Goal: Check status

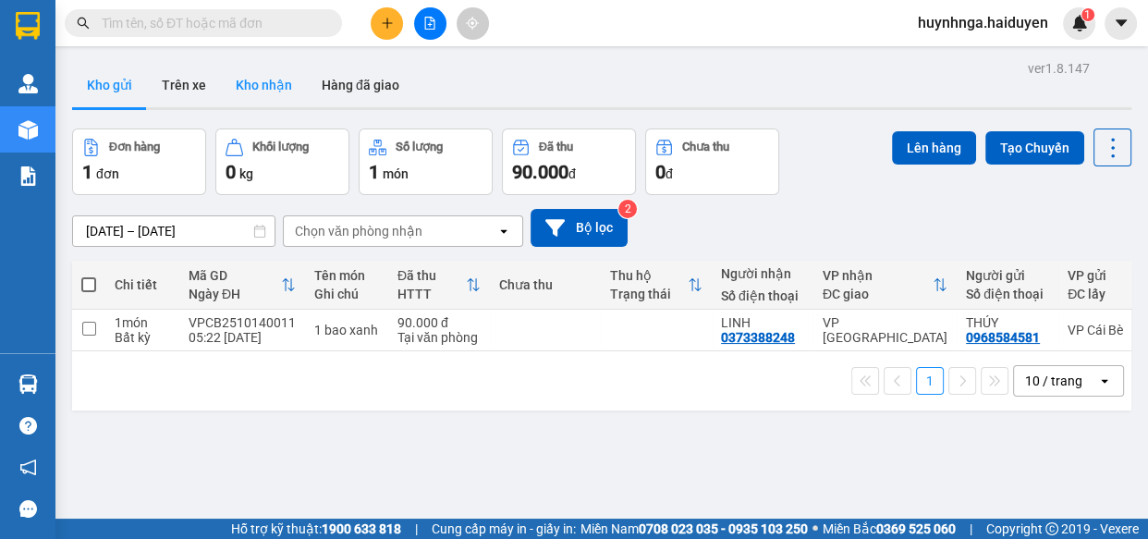
click at [246, 91] on button "Kho nhận" at bounding box center [264, 85] width 86 height 44
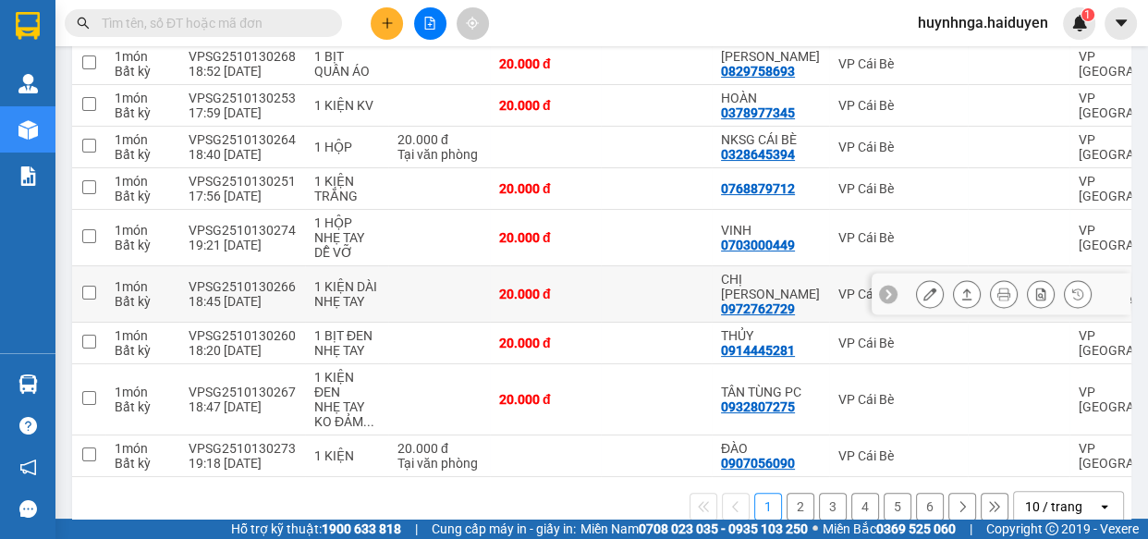
scroll to position [333, 0]
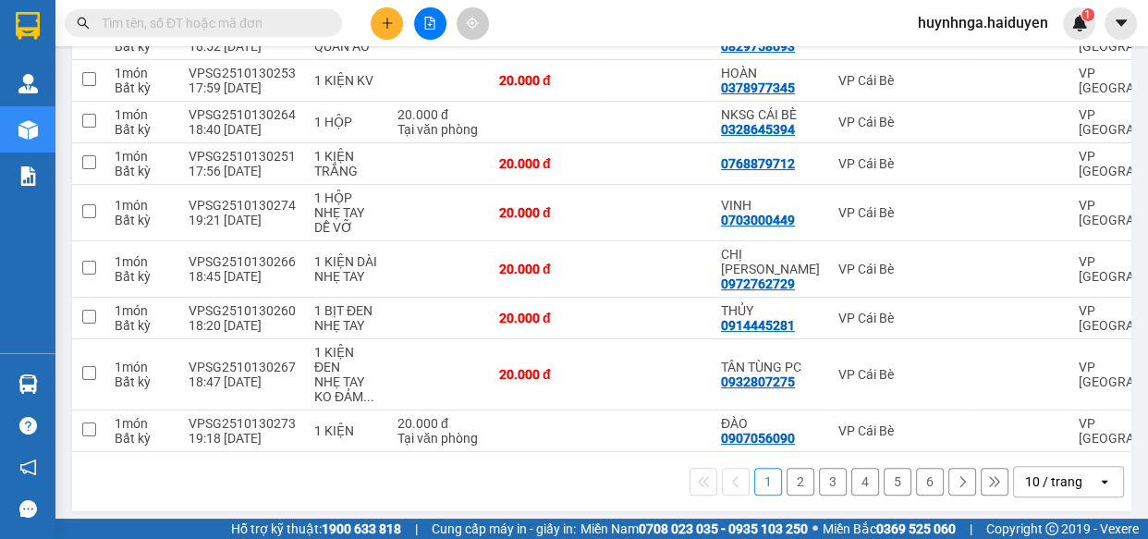
click at [789, 473] on button "2" at bounding box center [800, 482] width 28 height 28
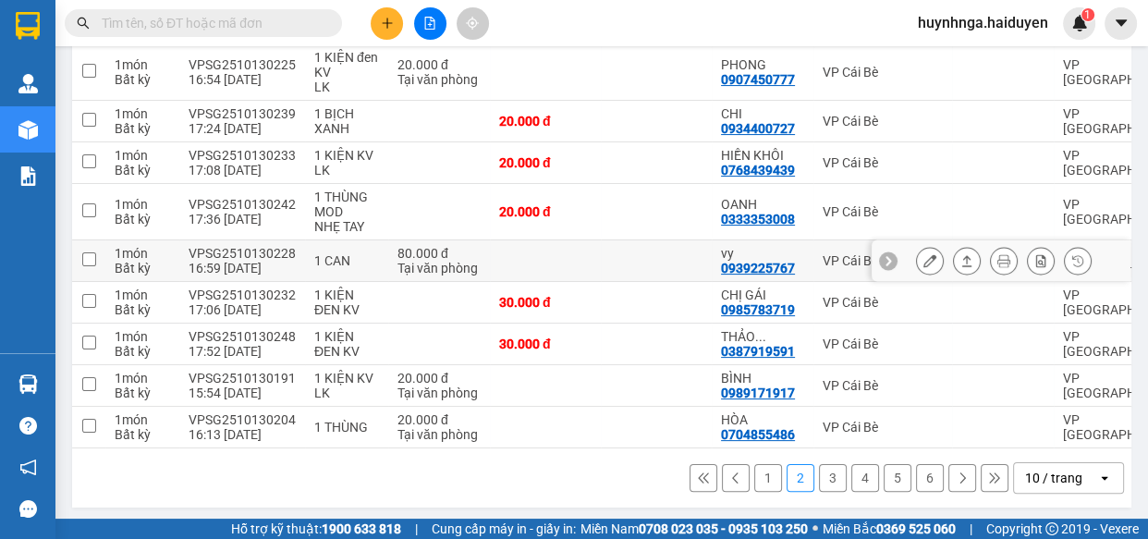
scroll to position [317, 0]
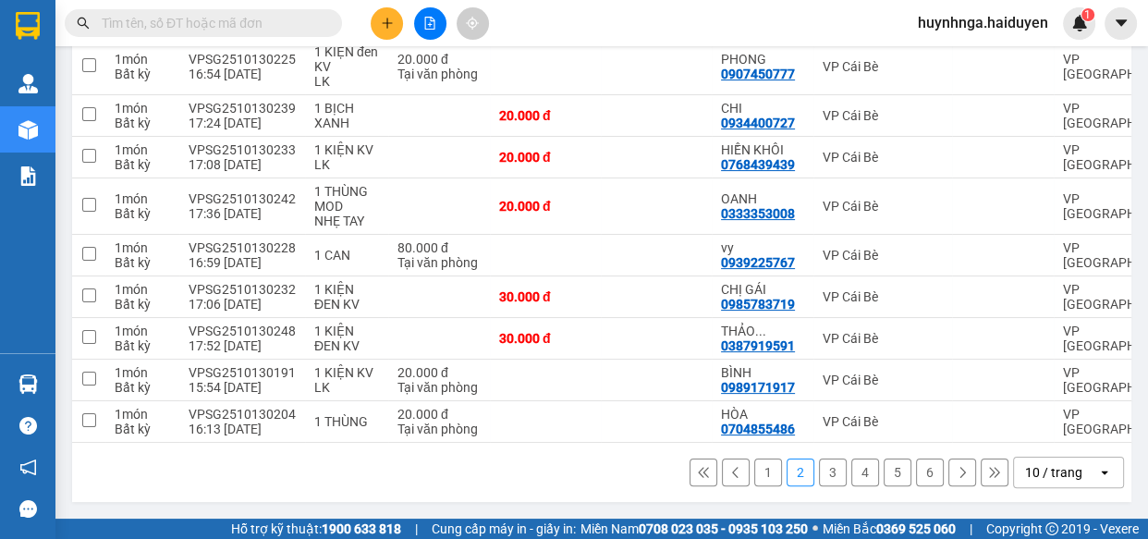
click at [819, 471] on button "3" at bounding box center [833, 472] width 28 height 28
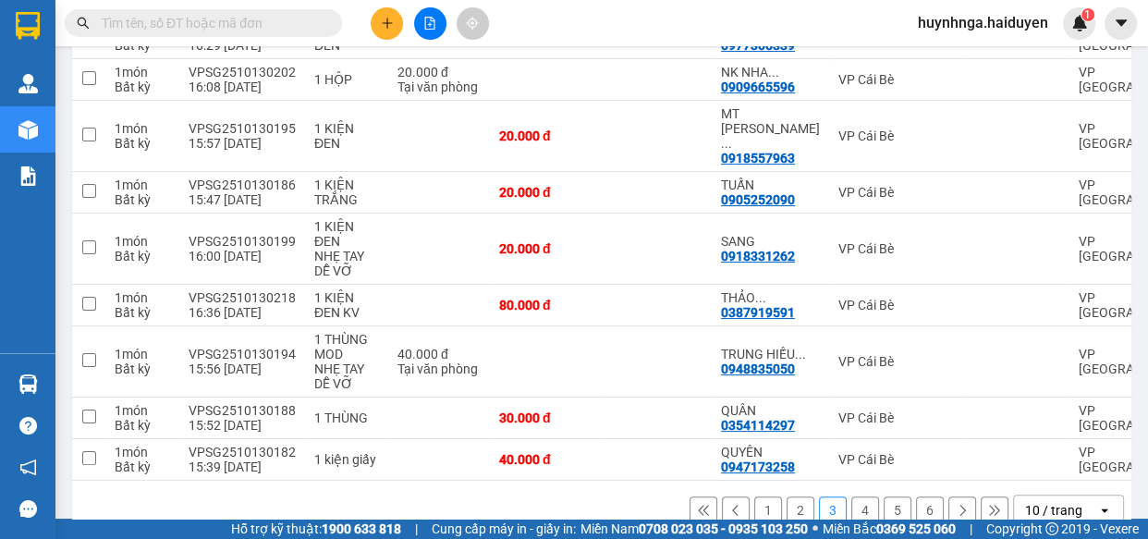
scroll to position [347, 0]
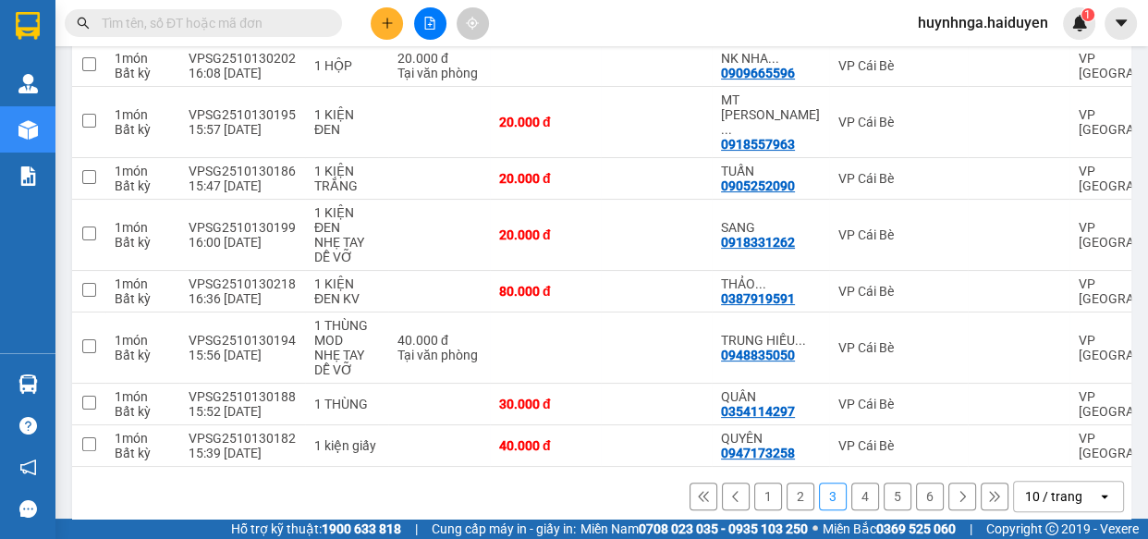
click at [851, 482] on button "4" at bounding box center [865, 496] width 28 height 28
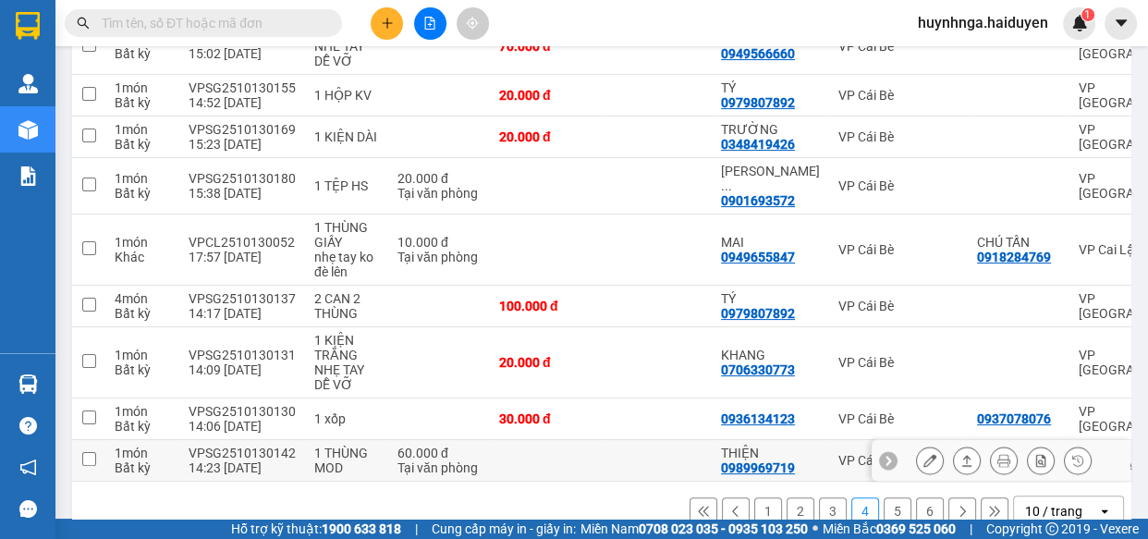
scroll to position [361, 0]
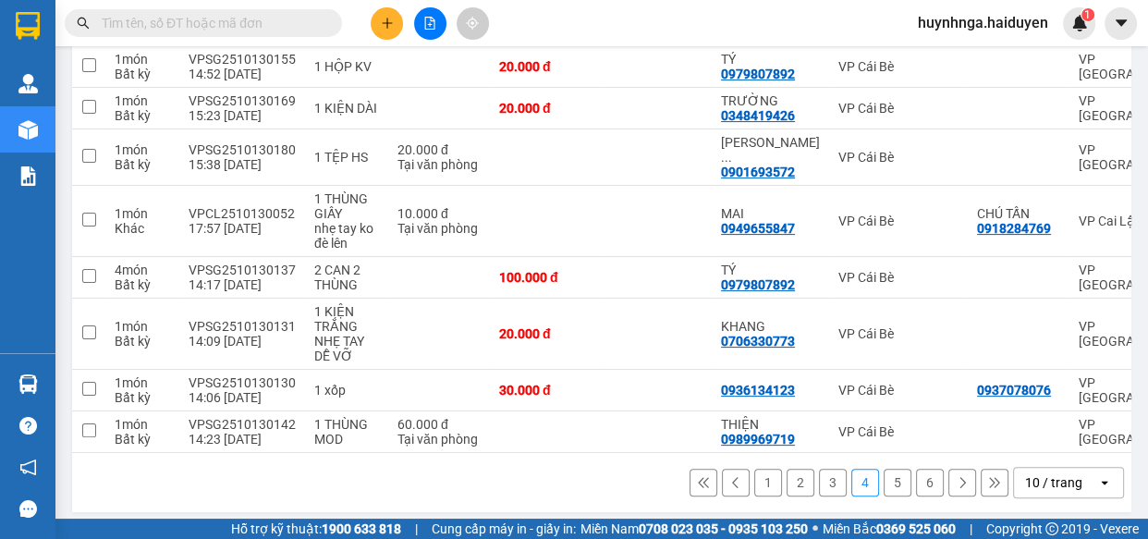
click at [883, 481] on button "5" at bounding box center [897, 483] width 28 height 28
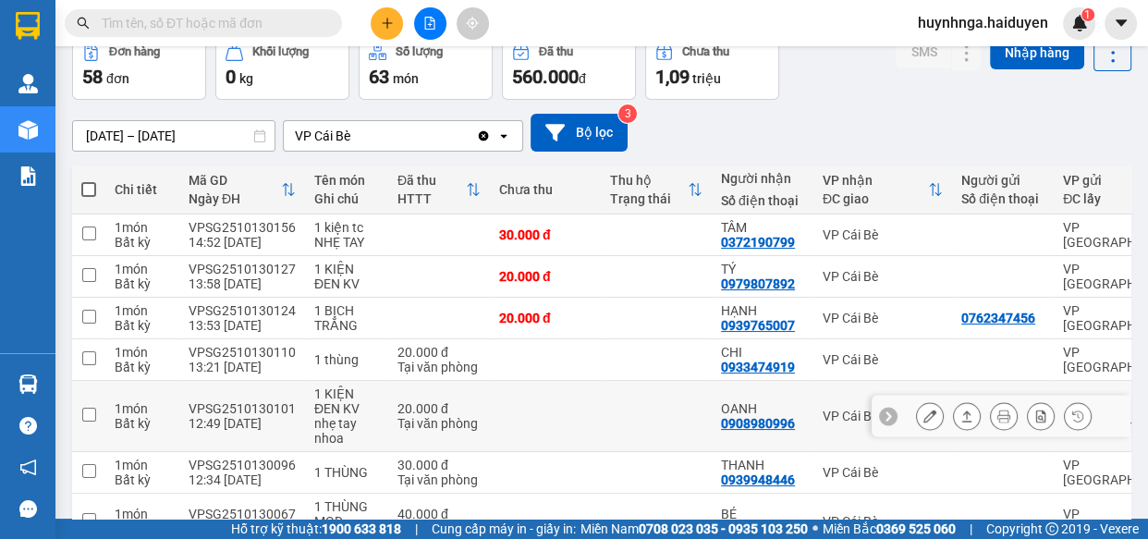
scroll to position [11, 0]
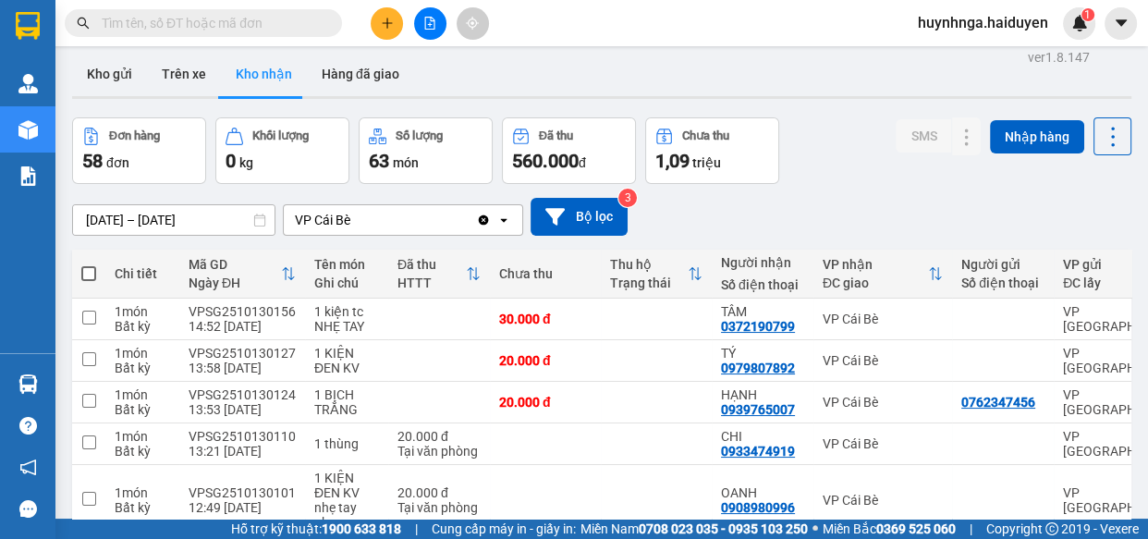
click at [456, 224] on div "VP Cái Bè" at bounding box center [380, 220] width 192 height 30
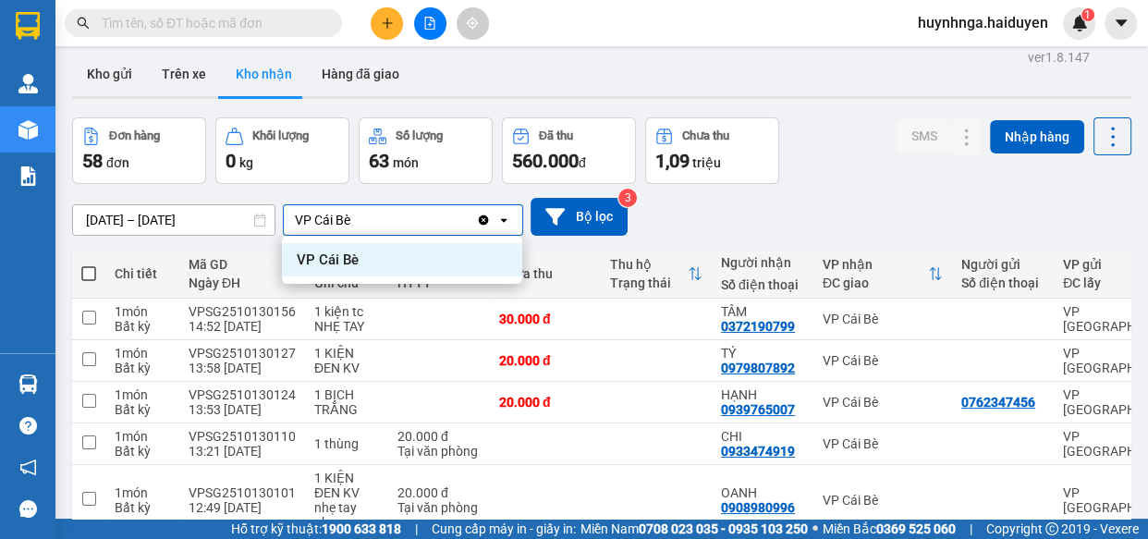
click at [433, 277] on ul "VP Cái Bè" at bounding box center [402, 260] width 240 height 48
click at [486, 219] on icon "Clear value" at bounding box center [484, 219] width 10 height 10
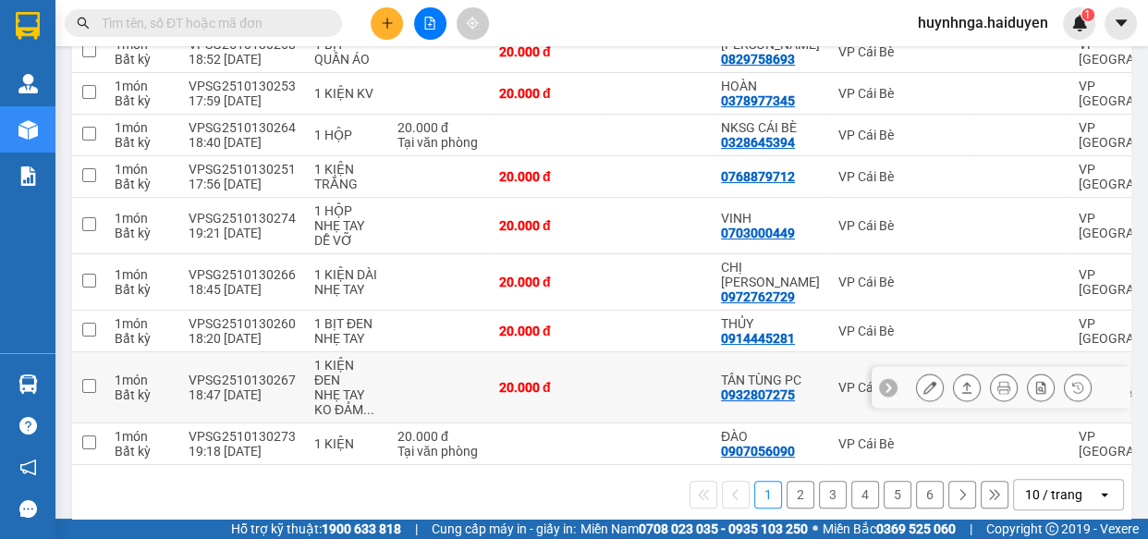
scroll to position [333, 0]
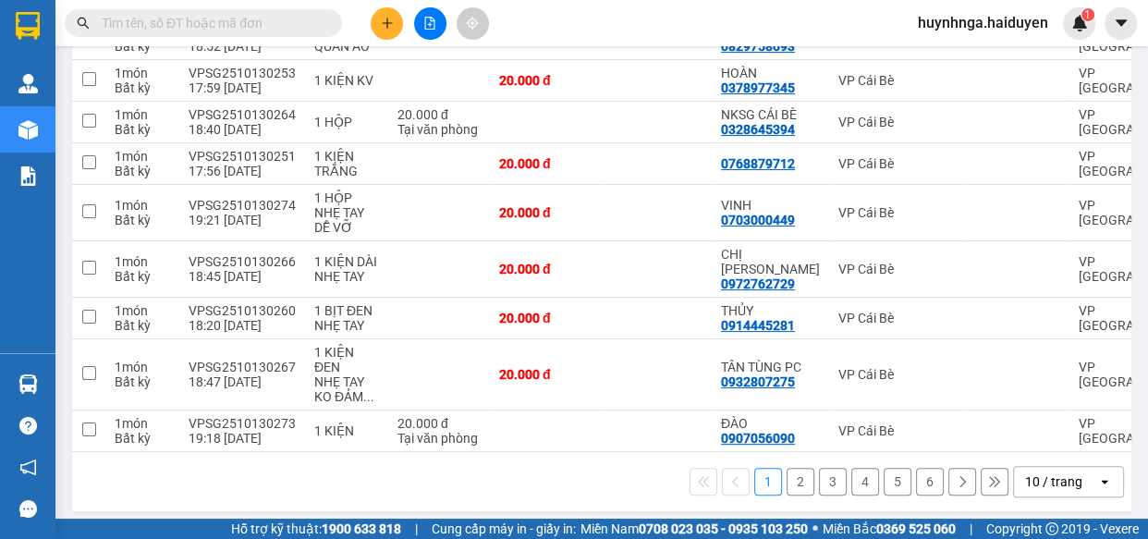
click at [787, 474] on button "2" at bounding box center [800, 482] width 28 height 28
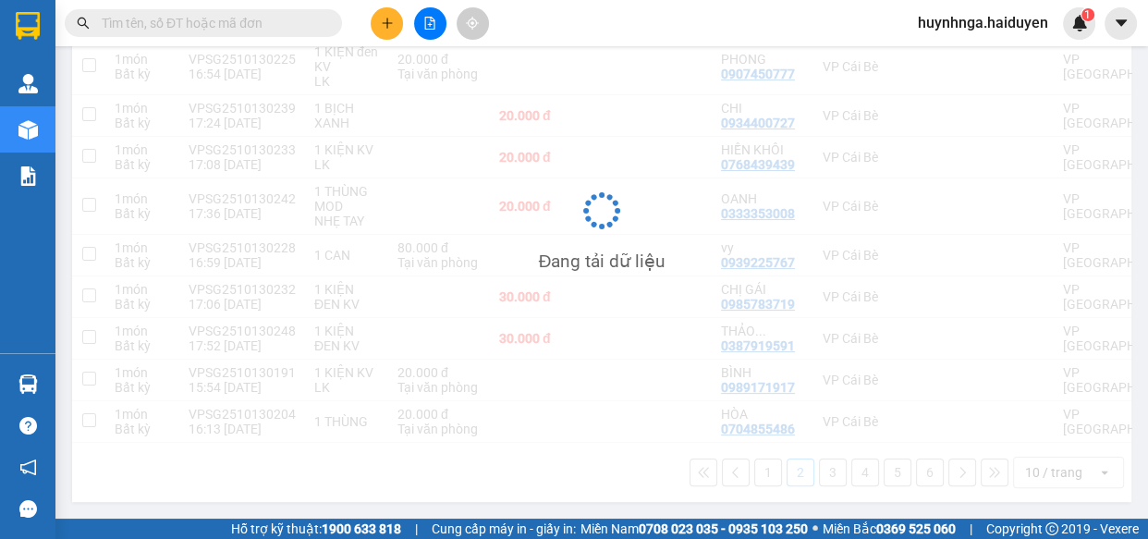
scroll to position [317, 0]
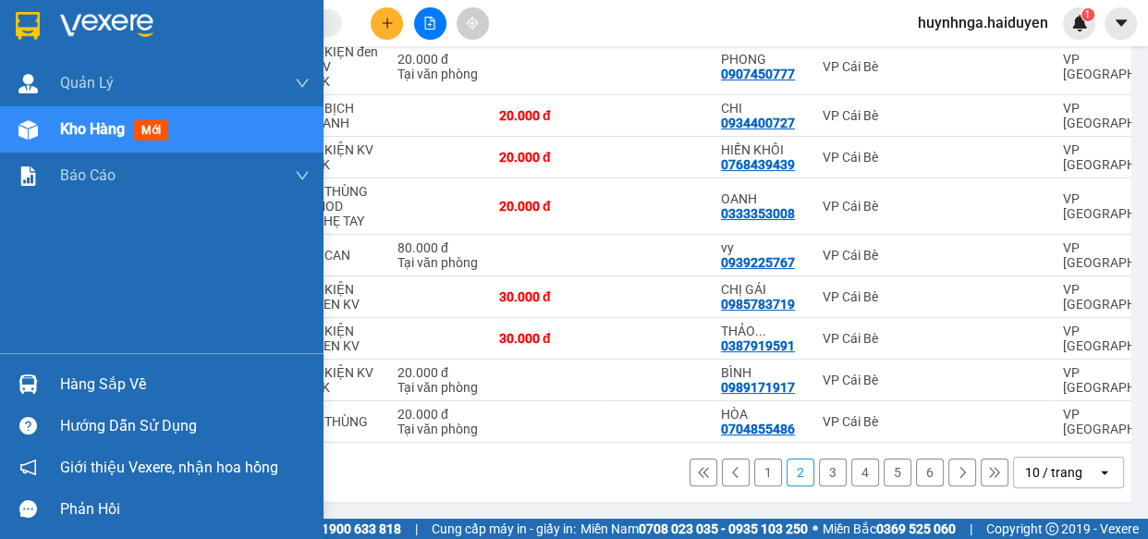
click at [74, 378] on div "Hàng sắp về" at bounding box center [185, 385] width 250 height 28
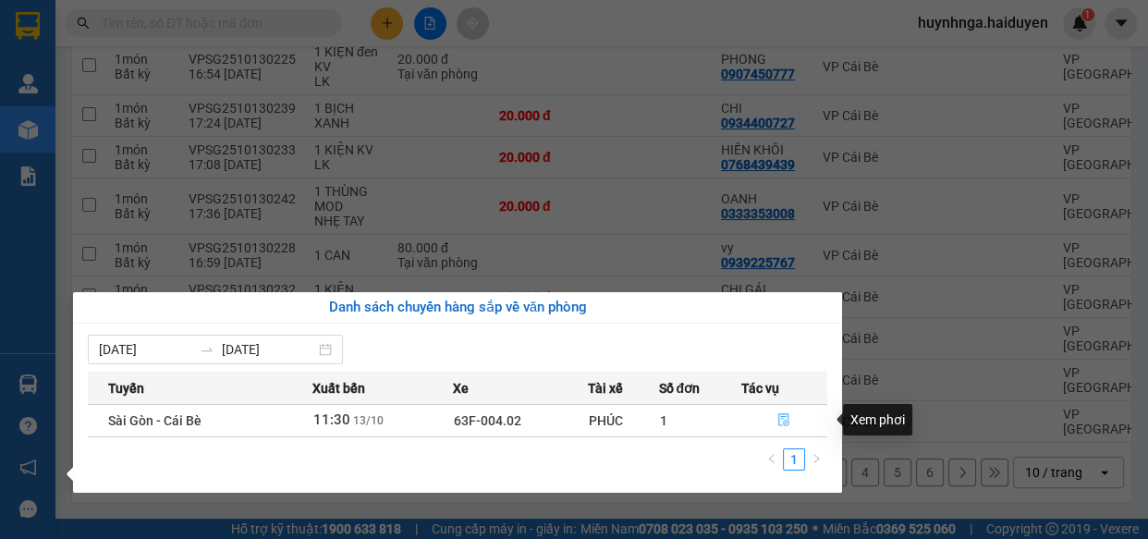
click at [791, 418] on button "button" at bounding box center [783, 421] width 85 height 30
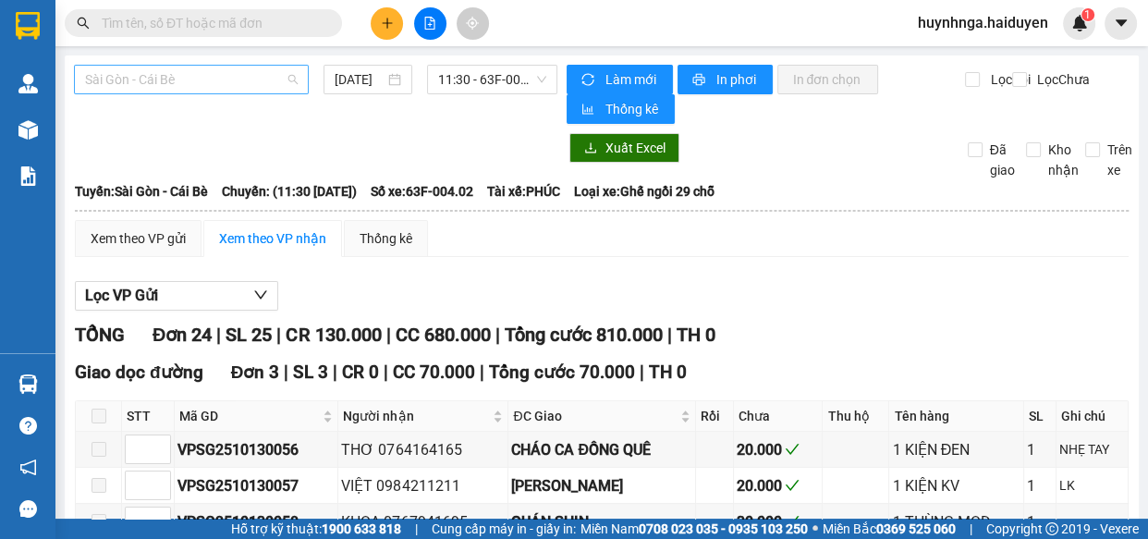
click at [234, 78] on span "Sài Gòn - Cái Bè" at bounding box center [191, 80] width 213 height 28
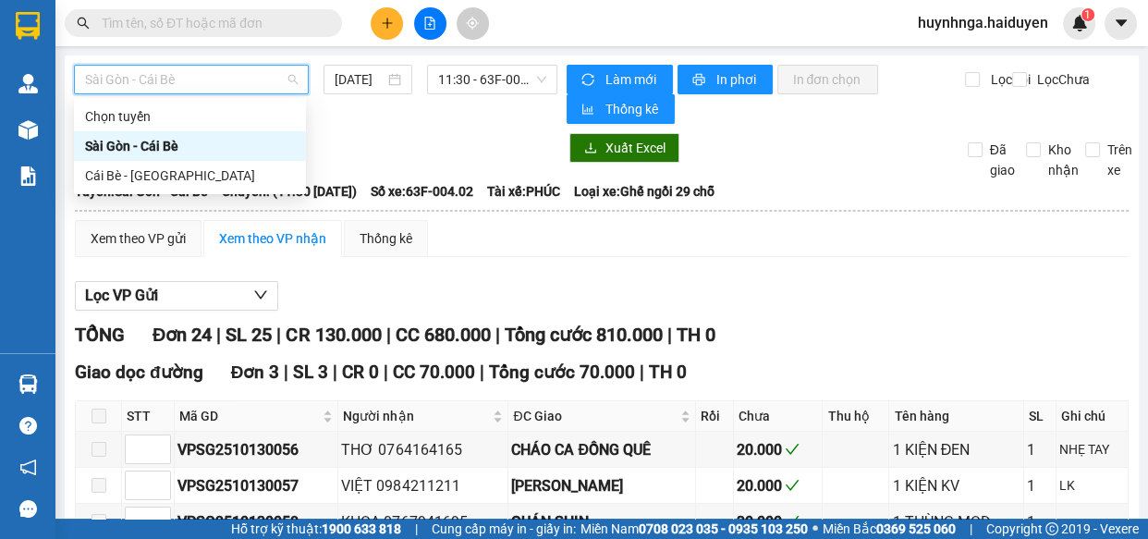
click at [436, 152] on div at bounding box center [315, 148] width 483 height 30
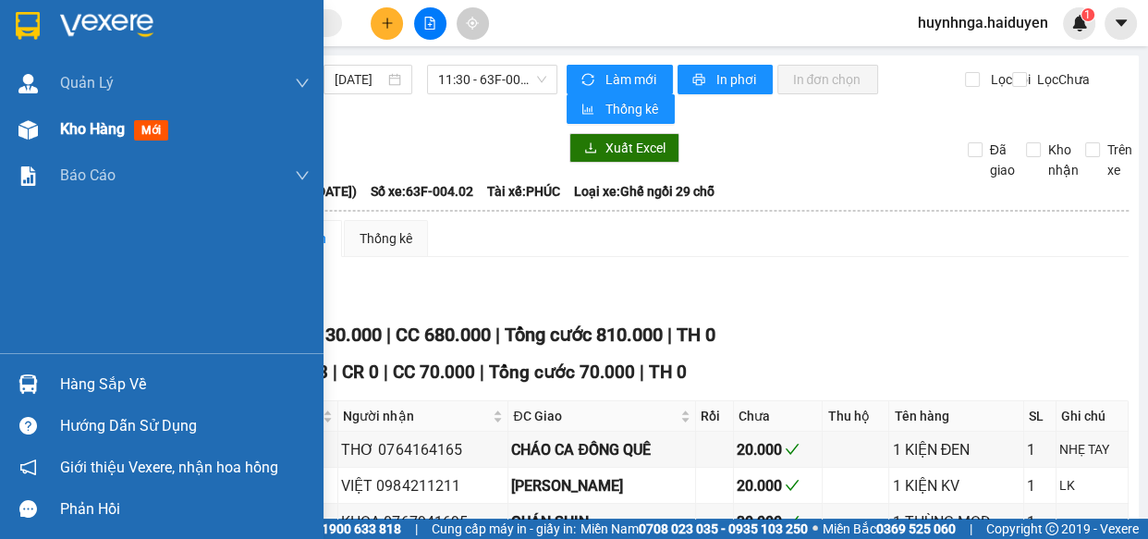
click at [77, 125] on span "Kho hàng" at bounding box center [92, 129] width 65 height 18
